Goal: Navigation & Orientation: Find specific page/section

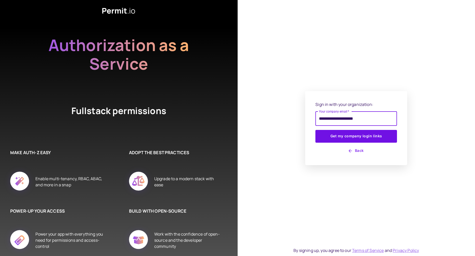
type input "**********"
click at [356, 136] on button "Get my company login links" at bounding box center [357, 136] width 82 height 13
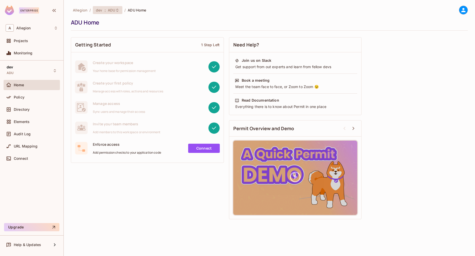
click at [115, 12] on icon at bounding box center [117, 10] width 4 height 4
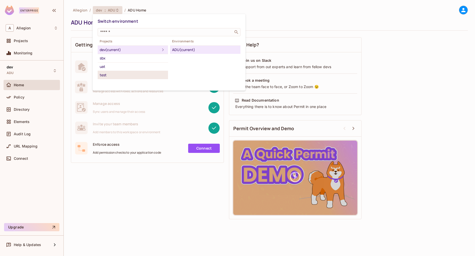
click at [127, 74] on div "test" at bounding box center [133, 75] width 66 height 6
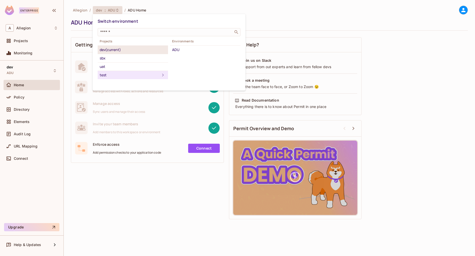
click at [141, 53] on div "dev (current)" at bounding box center [133, 50] width 66 height 6
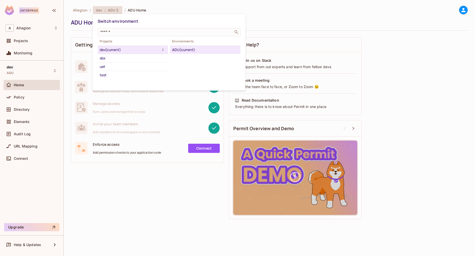
click at [28, 180] on div at bounding box center [237, 128] width 475 height 256
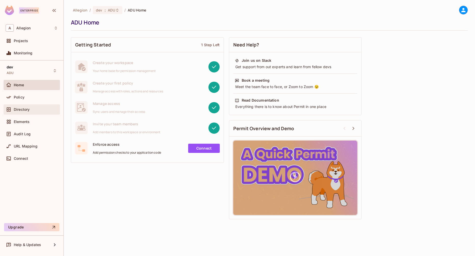
click at [34, 107] on div "Directory" at bounding box center [36, 109] width 44 height 4
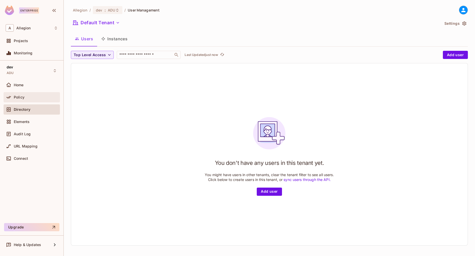
click at [32, 96] on div "Policy" at bounding box center [36, 97] width 44 height 4
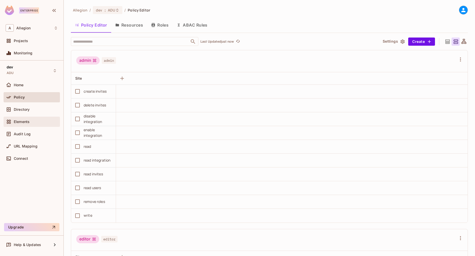
click at [37, 122] on div "Elements" at bounding box center [36, 122] width 44 height 4
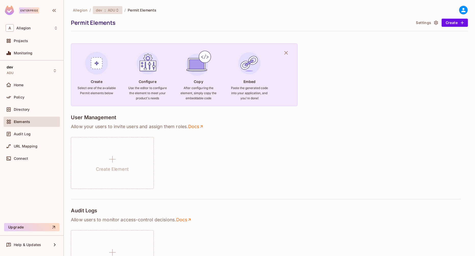
click at [103, 10] on div "dev : ADU" at bounding box center [104, 10] width 17 height 5
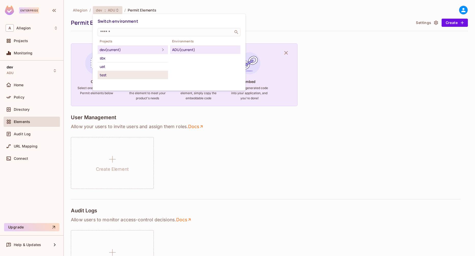
click at [112, 73] on div "test" at bounding box center [133, 75] width 66 height 6
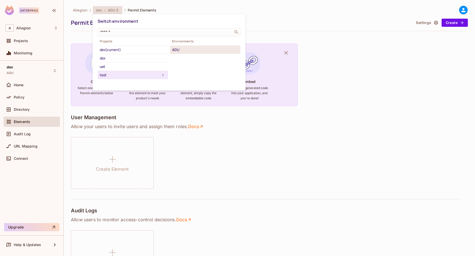
click at [176, 53] on div "ADU" at bounding box center [205, 50] width 66 height 6
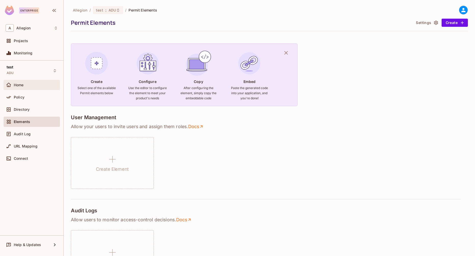
click at [35, 86] on div "Home" at bounding box center [36, 85] width 44 height 4
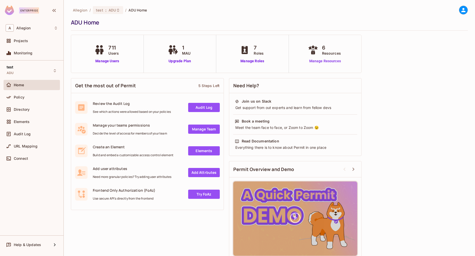
click at [323, 62] on link "Manage Resources" at bounding box center [325, 60] width 37 height 5
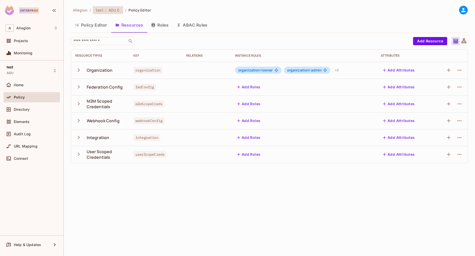
click at [113, 9] on span "ADU" at bounding box center [112, 10] width 7 height 5
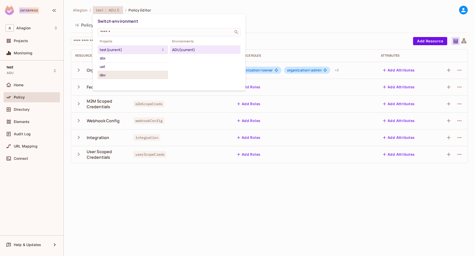
click at [132, 75] on div "dev" at bounding box center [133, 75] width 66 height 6
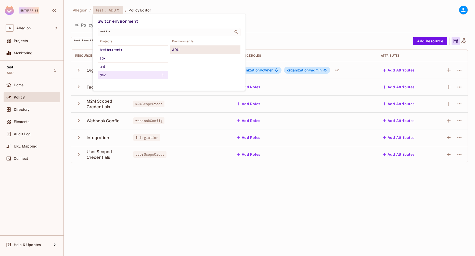
click at [197, 50] on div "ADU" at bounding box center [205, 50] width 66 height 6
